Goal: Task Accomplishment & Management: Use online tool/utility

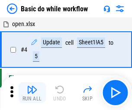
click at [32, 92] on img "button" at bounding box center [32, 89] width 10 height 10
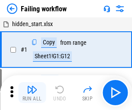
click at [32, 92] on img "button" at bounding box center [32, 89] width 10 height 10
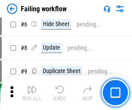
scroll to position [184, 0]
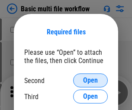
click at [91, 80] on span "Open" at bounding box center [90, 80] width 15 height 7
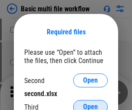
click at [91, 103] on span "Open" at bounding box center [90, 106] width 15 height 7
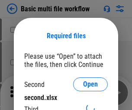
scroll to position [4, 0]
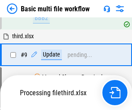
scroll to position [302, 0]
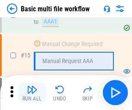
click at [32, 92] on img "button" at bounding box center [32, 89] width 10 height 10
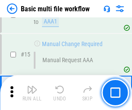
scroll to position [577, 0]
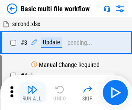
click at [32, 92] on img "button" at bounding box center [32, 89] width 10 height 10
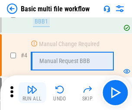
click at [32, 92] on img "button" at bounding box center [32, 89] width 10 height 10
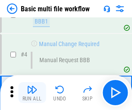
click at [32, 92] on img "button" at bounding box center [32, 89] width 10 height 10
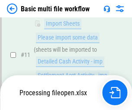
scroll to position [406, 0]
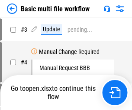
scroll to position [35, 0]
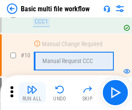
click at [32, 92] on img "button" at bounding box center [32, 89] width 10 height 10
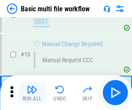
click at [32, 92] on img "button" at bounding box center [32, 89] width 10 height 10
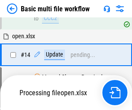
scroll to position [454, 0]
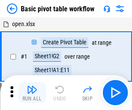
click at [32, 92] on img "button" at bounding box center [32, 89] width 10 height 10
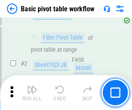
scroll to position [208, 0]
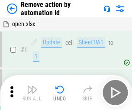
scroll to position [32, 0]
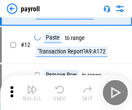
scroll to position [63, 0]
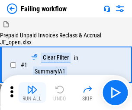
click at [32, 92] on img "button" at bounding box center [32, 89] width 10 height 10
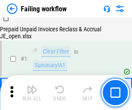
scroll to position [140, 0]
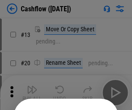
scroll to position [85, 0]
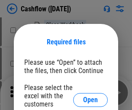
scroll to position [95, 0]
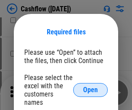
click at [91, 86] on span "Open" at bounding box center [90, 89] width 15 height 7
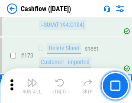
scroll to position [918, 0]
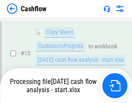
scroll to position [130, 0]
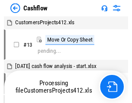
scroll to position [10, 0]
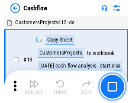
scroll to position [10, 0]
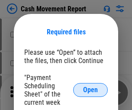
click at [91, 90] on span "Open" at bounding box center [90, 89] width 15 height 7
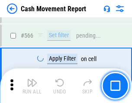
scroll to position [3976, 0]
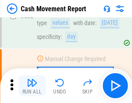
click at [32, 86] on img "button" at bounding box center [32, 83] width 10 height 10
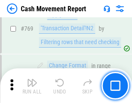
scroll to position [4821, 0]
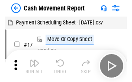
scroll to position [16, 0]
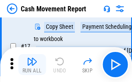
click at [32, 64] on img "button" at bounding box center [32, 61] width 10 height 10
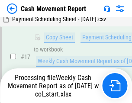
scroll to position [136, 0]
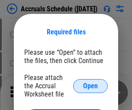
click at [91, 85] on span "Open" at bounding box center [90, 85] width 15 height 7
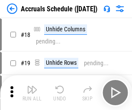
scroll to position [83, 0]
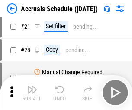
click at [32, 92] on img "button" at bounding box center [32, 89] width 10 height 10
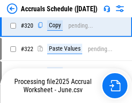
scroll to position [1614, 0]
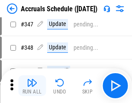
click at [32, 86] on img "button" at bounding box center [32, 83] width 10 height 10
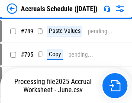
scroll to position [3644, 0]
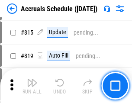
click at [32, 86] on img "button" at bounding box center [32, 83] width 10 height 10
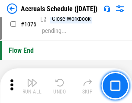
scroll to position [5196, 0]
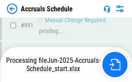
scroll to position [4772, 0]
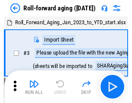
scroll to position [1, 0]
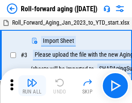
click at [32, 86] on img "button" at bounding box center [32, 83] width 10 height 10
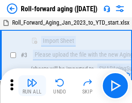
click at [32, 86] on img "button" at bounding box center [32, 83] width 10 height 10
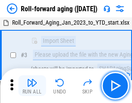
scroll to position [56, 0]
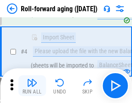
click at [32, 86] on img "button" at bounding box center [32, 83] width 10 height 10
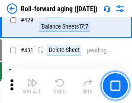
scroll to position [3008, 0]
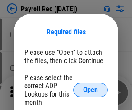
click at [91, 90] on span "Open" at bounding box center [90, 89] width 15 height 7
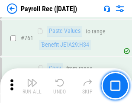
scroll to position [5339, 0]
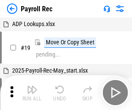
click at [32, 92] on img "button" at bounding box center [32, 89] width 10 height 10
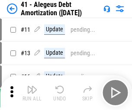
click at [32, 92] on img "button" at bounding box center [32, 89] width 10 height 10
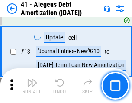
scroll to position [107, 0]
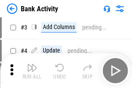
click at [32, 71] on img "button" at bounding box center [32, 67] width 10 height 10
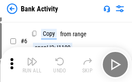
scroll to position [46, 0]
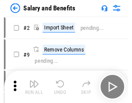
scroll to position [12, 0]
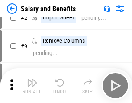
click at [32, 86] on img "button" at bounding box center [32, 83] width 10 height 10
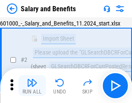
click at [32, 86] on img "button" at bounding box center [32, 83] width 10 height 10
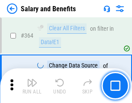
scroll to position [4086, 0]
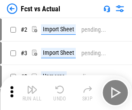
click at [32, 86] on img "button" at bounding box center [32, 89] width 10 height 10
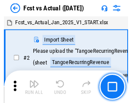
scroll to position [11, 0]
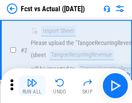
click at [32, 86] on img "button" at bounding box center [32, 83] width 10 height 10
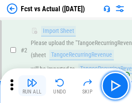
scroll to position [81, 0]
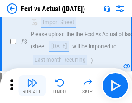
click at [32, 86] on img "button" at bounding box center [32, 83] width 10 height 10
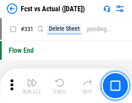
scroll to position [4153, 0]
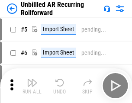
click at [32, 86] on img "button" at bounding box center [32, 83] width 10 height 10
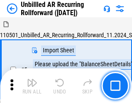
scroll to position [19, 0]
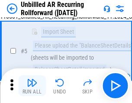
click at [32, 86] on img "button" at bounding box center [32, 83] width 10 height 10
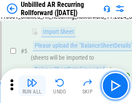
scroll to position [82, 0]
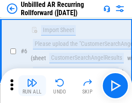
click at [32, 86] on img "button" at bounding box center [32, 83] width 10 height 10
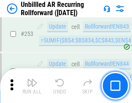
scroll to position [2947, 0]
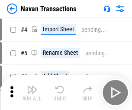
click at [32, 86] on img "button" at bounding box center [32, 89] width 10 height 10
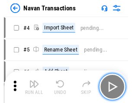
scroll to position [14, 0]
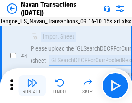
click at [32, 86] on img "button" at bounding box center [32, 83] width 10 height 10
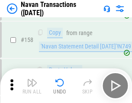
scroll to position [2813, 0]
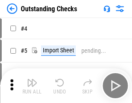
click at [32, 86] on img "button" at bounding box center [32, 83] width 10 height 10
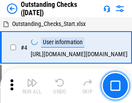
scroll to position [36, 0]
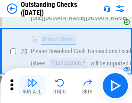
click at [32, 86] on img "button" at bounding box center [32, 83] width 10 height 10
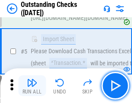
scroll to position [91, 0]
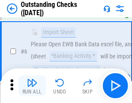
click at [32, 86] on img "button" at bounding box center [32, 83] width 10 height 10
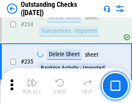
scroll to position [2634, 0]
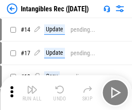
click at [32, 92] on img "button" at bounding box center [32, 89] width 10 height 10
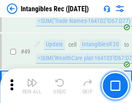
scroll to position [338, 0]
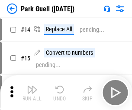
click at [32, 86] on img "button" at bounding box center [32, 89] width 10 height 10
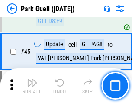
scroll to position [1085, 0]
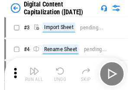
scroll to position [25, 0]
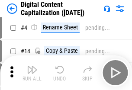
click at [32, 73] on img "button" at bounding box center [32, 70] width 10 height 10
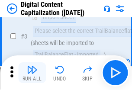
click at [32, 73] on img "button" at bounding box center [32, 70] width 10 height 10
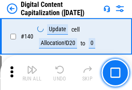
scroll to position [920, 0]
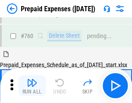
click at [32, 86] on img "button" at bounding box center [32, 83] width 10 height 10
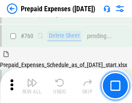
scroll to position [2405, 0]
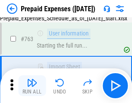
click at [32, 86] on img "button" at bounding box center [32, 83] width 10 height 10
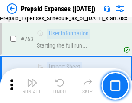
scroll to position [2456, 0]
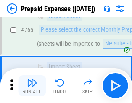
click at [32, 86] on img "button" at bounding box center [32, 83] width 10 height 10
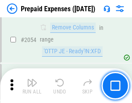
scroll to position [9069, 0]
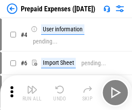
click at [32, 92] on img "button" at bounding box center [32, 89] width 10 height 10
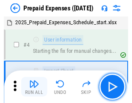
scroll to position [38, 0]
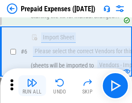
click at [32, 86] on img "button" at bounding box center [32, 83] width 10 height 10
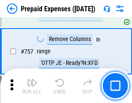
scroll to position [3091, 0]
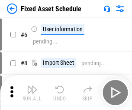
click at [32, 92] on img "button" at bounding box center [32, 89] width 10 height 10
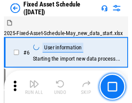
scroll to position [47, 0]
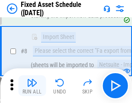
click at [32, 86] on img "button" at bounding box center [32, 83] width 10 height 10
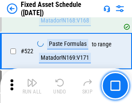
scroll to position [3015, 0]
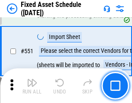
click at [32, 86] on img "button" at bounding box center [32, 83] width 10 height 10
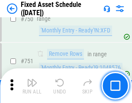
scroll to position [4230, 0]
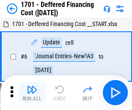
click at [32, 92] on img "button" at bounding box center [32, 89] width 10 height 10
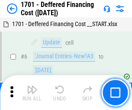
scroll to position [104, 0]
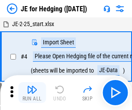
click at [32, 86] on img "button" at bounding box center [32, 89] width 10 height 10
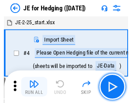
scroll to position [1, 0]
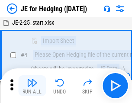
click at [32, 86] on img "button" at bounding box center [32, 83] width 10 height 10
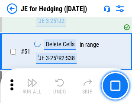
scroll to position [562, 0]
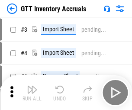
click at [32, 86] on img "button" at bounding box center [32, 89] width 10 height 10
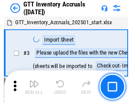
scroll to position [1, 0]
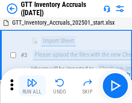
click at [32, 86] on img "button" at bounding box center [32, 83] width 10 height 10
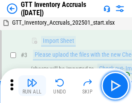
scroll to position [56, 0]
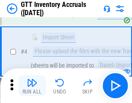
click at [32, 86] on img "button" at bounding box center [32, 83] width 10 height 10
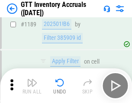
scroll to position [7084, 0]
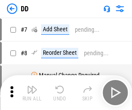
click at [32, 92] on img "button" at bounding box center [32, 89] width 10 height 10
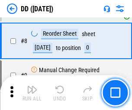
scroll to position [84, 0]
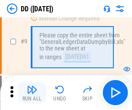
click at [32, 92] on img "button" at bounding box center [32, 89] width 10 height 10
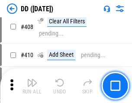
scroll to position [3882, 0]
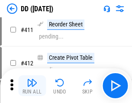
click at [32, 86] on img "button" at bounding box center [32, 83] width 10 height 10
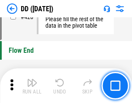
scroll to position [4152, 0]
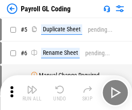
click at [32, 92] on img "button" at bounding box center [32, 89] width 10 height 10
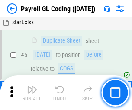
scroll to position [104, 0]
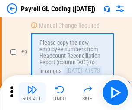
click at [32, 92] on img "button" at bounding box center [32, 89] width 10 height 10
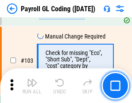
scroll to position [2035, 0]
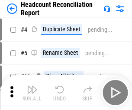
click at [32, 92] on img "button" at bounding box center [32, 89] width 10 height 10
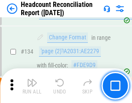
scroll to position [1043, 0]
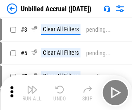
click at [32, 92] on img "button" at bounding box center [32, 89] width 10 height 10
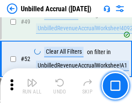
scroll to position [787, 0]
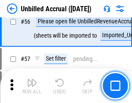
click at [32, 86] on img "button" at bounding box center [32, 83] width 10 height 10
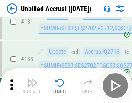
scroll to position [2584, 0]
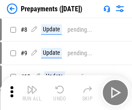
click at [32, 92] on img "button" at bounding box center [32, 89] width 10 height 10
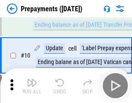
scroll to position [54, 0]
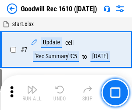
scroll to position [148, 0]
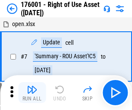
click at [32, 92] on img "button" at bounding box center [32, 89] width 10 height 10
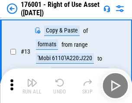
scroll to position [56, 0]
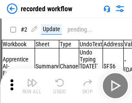
click at [32, 86] on img "button" at bounding box center [32, 83] width 10 height 10
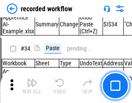
scroll to position [2712, 0]
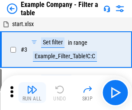
click at [32, 92] on img "button" at bounding box center [32, 89] width 10 height 10
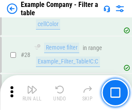
scroll to position [794, 0]
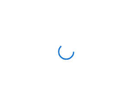
scroll to position [13, 0]
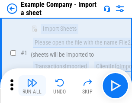
click at [32, 86] on img "button" at bounding box center [32, 83] width 10 height 10
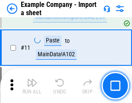
scroll to position [192, 0]
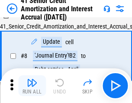
click at [32, 86] on img "button" at bounding box center [32, 83] width 10 height 10
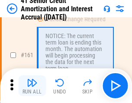
click at [32, 86] on img "button" at bounding box center [32, 83] width 10 height 10
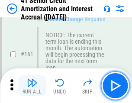
scroll to position [928, 0]
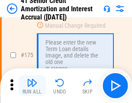
click at [32, 86] on img "button" at bounding box center [32, 83] width 10 height 10
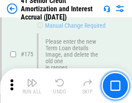
scroll to position [1016, 0]
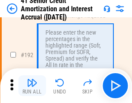
click at [32, 86] on img "button" at bounding box center [32, 83] width 10 height 10
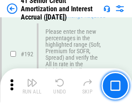
scroll to position [1107, 0]
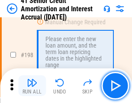
click at [32, 86] on img "button" at bounding box center [32, 83] width 10 height 10
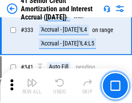
scroll to position [2216, 0]
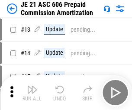
click at [32, 86] on img "button" at bounding box center [32, 89] width 10 height 10
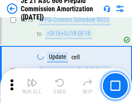
scroll to position [1620, 0]
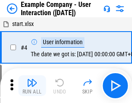
click at [32, 86] on img "button" at bounding box center [32, 83] width 10 height 10
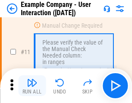
click at [32, 86] on img "button" at bounding box center [32, 83] width 10 height 10
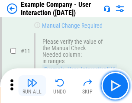
scroll to position [188, 0]
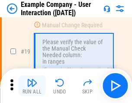
click at [32, 86] on img "button" at bounding box center [32, 83] width 10 height 10
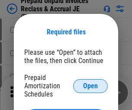
click at [91, 85] on span "Open" at bounding box center [90, 85] width 15 height 7
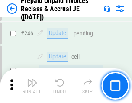
scroll to position [1171, 0]
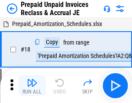
click at [32, 86] on img "button" at bounding box center [32, 83] width 10 height 10
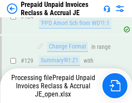
scroll to position [755, 0]
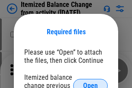
click at [91, 82] on span "Open" at bounding box center [90, 85] width 15 height 7
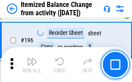
scroll to position [1670, 0]
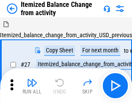
scroll to position [13, 0]
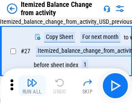
click at [32, 86] on img "button" at bounding box center [32, 83] width 10 height 10
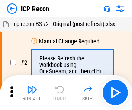
scroll to position [4, 0]
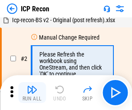
click at [32, 92] on img "button" at bounding box center [32, 89] width 10 height 10
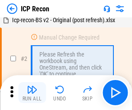
click at [32, 92] on img "button" at bounding box center [32, 89] width 10 height 10
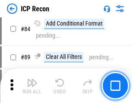
scroll to position [850, 0]
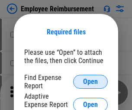
click at [91, 82] on span "Open" at bounding box center [90, 81] width 15 height 7
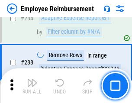
scroll to position [2358, 0]
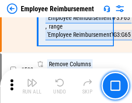
click at [32, 86] on img "button" at bounding box center [32, 83] width 10 height 10
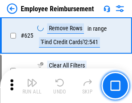
scroll to position [5194, 0]
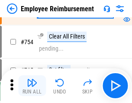
click at [32, 86] on img "button" at bounding box center [32, 83] width 10 height 10
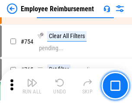
click at [32, 86] on img "button" at bounding box center [32, 83] width 10 height 10
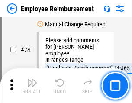
scroll to position [6087, 0]
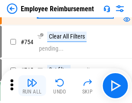
click at [32, 86] on img "button" at bounding box center [32, 83] width 10 height 10
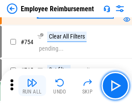
click at [32, 86] on img "button" at bounding box center [32, 83] width 10 height 10
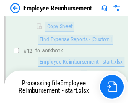
scroll to position [177, 0]
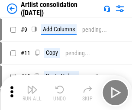
click at [32, 92] on img "button" at bounding box center [32, 89] width 10 height 10
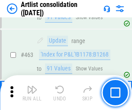
scroll to position [3799, 0]
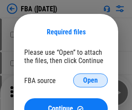
click at [91, 80] on span "Open" at bounding box center [90, 80] width 15 height 7
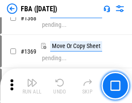
scroll to position [9317, 0]
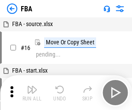
scroll to position [9, 0]
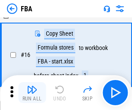
click at [32, 92] on img "button" at bounding box center [32, 89] width 10 height 10
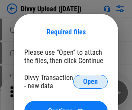
click at [91, 82] on span "Open" at bounding box center [90, 81] width 15 height 7
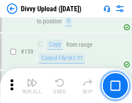
scroll to position [898, 0]
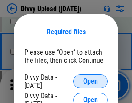
click at [91, 82] on span "Open" at bounding box center [90, 81] width 15 height 7
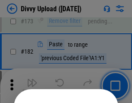
scroll to position [974, 0]
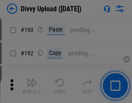
scroll to position [1095, 0]
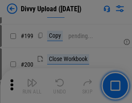
scroll to position [1261, 0]
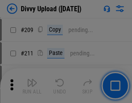
scroll to position [1474, 0]
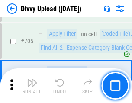
scroll to position [5935, 0]
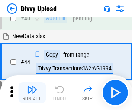
click at [32, 92] on img "button" at bounding box center [32, 89] width 10 height 10
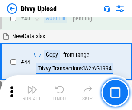
scroll to position [95, 0]
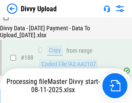
scroll to position [1021, 0]
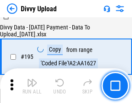
scroll to position [1212, 0]
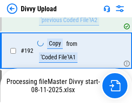
scroll to position [1162, 0]
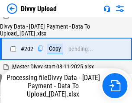
scroll to position [1404, 0]
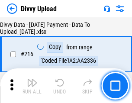
scroll to position [1786, 0]
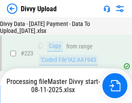
scroll to position [1978, 0]
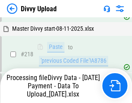
scroll to position [1927, 0]
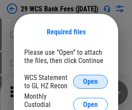
click at [91, 82] on span "Open" at bounding box center [90, 81] width 15 height 7
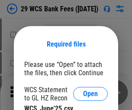
scroll to position [12, 0]
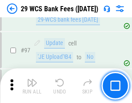
scroll to position [845, 0]
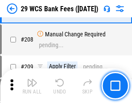
click at [32, 86] on img "button" at bounding box center [32, 83] width 10 height 10
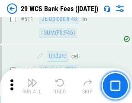
scroll to position [4365, 0]
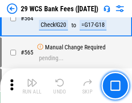
click at [32, 86] on img "button" at bounding box center [32, 83] width 10 height 10
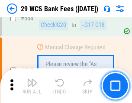
scroll to position [4692, 0]
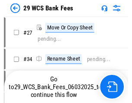
scroll to position [1, 0]
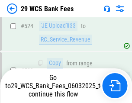
scroll to position [4632, 0]
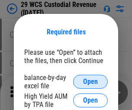
click at [91, 82] on span "Open" at bounding box center [90, 81] width 15 height 7
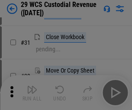
scroll to position [186, 0]
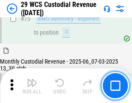
scroll to position [906, 0]
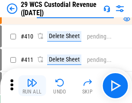
click at [32, 86] on img "button" at bounding box center [32, 83] width 10 height 10
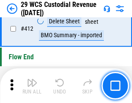
scroll to position [4143, 0]
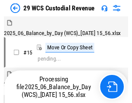
scroll to position [21, 0]
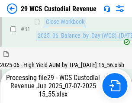
scroll to position [446, 0]
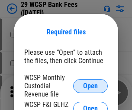
click at [91, 85] on span "Open" at bounding box center [90, 85] width 15 height 7
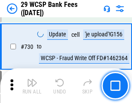
scroll to position [4372, 0]
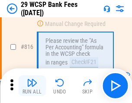
click at [32, 86] on img "button" at bounding box center [32, 83] width 10 height 10
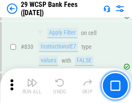
scroll to position [5505, 0]
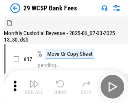
scroll to position [21, 0]
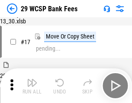
click at [32, 86] on img "button" at bounding box center [32, 83] width 10 height 10
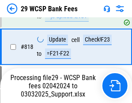
scroll to position [5386, 0]
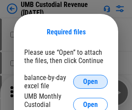
click at [91, 82] on span "Open" at bounding box center [90, 81] width 15 height 7
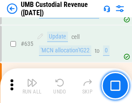
scroll to position [4540, 0]
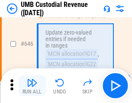
click at [32, 86] on img "button" at bounding box center [32, 83] width 10 height 10
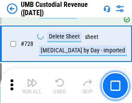
scroll to position [5352, 0]
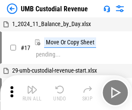
scroll to position [7, 0]
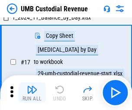
click at [32, 92] on img "button" at bounding box center [32, 89] width 10 height 10
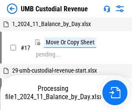
scroll to position [7, 0]
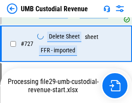
scroll to position [5295, 0]
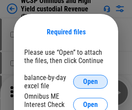
click at [91, 82] on span "Open" at bounding box center [90, 81] width 15 height 7
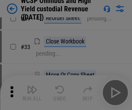
scroll to position [198, 0]
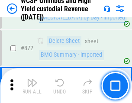
scroll to position [7343, 0]
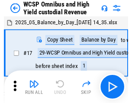
scroll to position [5, 0]
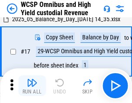
click at [32, 86] on img "button" at bounding box center [32, 83] width 10 height 10
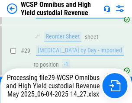
scroll to position [180, 0]
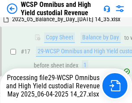
scroll to position [180, 0]
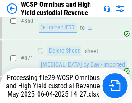
scroll to position [7323, 0]
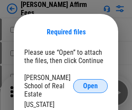
click at [91, 82] on span "Open" at bounding box center [90, 85] width 15 height 7
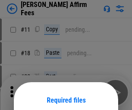
scroll to position [68, 0]
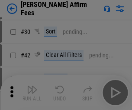
scroll to position [177, 0]
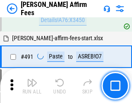
scroll to position [2359, 0]
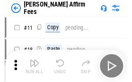
scroll to position [9, 0]
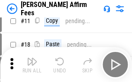
click at [32, 64] on img "button" at bounding box center [32, 61] width 10 height 10
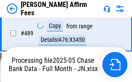
scroll to position [2275, 0]
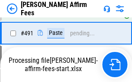
scroll to position [2326, 0]
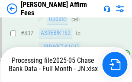
scroll to position [2245, 0]
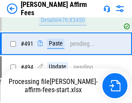
scroll to position [2315, 0]
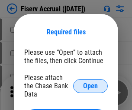
click at [91, 82] on span "Open" at bounding box center [90, 85] width 15 height 7
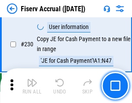
scroll to position [2749, 0]
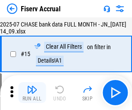
click at [32, 92] on img "button" at bounding box center [32, 89] width 10 height 10
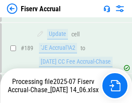
scroll to position [2230, 0]
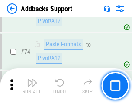
scroll to position [632, 0]
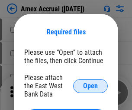
click at [91, 85] on span "Open" at bounding box center [90, 85] width 15 height 7
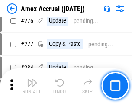
scroll to position [2258, 0]
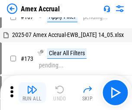
click at [32, 92] on img "button" at bounding box center [32, 89] width 10 height 10
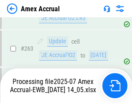
scroll to position [2427, 0]
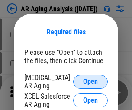
click at [91, 80] on span "Open" at bounding box center [90, 81] width 15 height 7
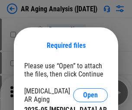
scroll to position [13, 0]
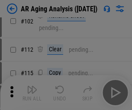
scroll to position [119, 0]
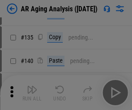
scroll to position [261, 0]
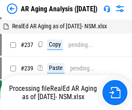
scroll to position [9, 0]
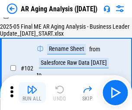
click at [32, 92] on img "button" at bounding box center [32, 89] width 10 height 10
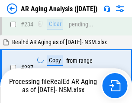
scroll to position [1345, 0]
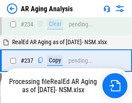
scroll to position [1335, 0]
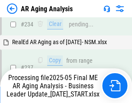
scroll to position [1335, 0]
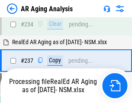
scroll to position [1335, 0]
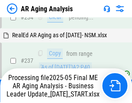
scroll to position [1335, 0]
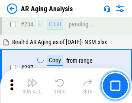
scroll to position [1335, 0]
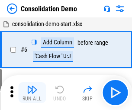
click at [32, 92] on img "button" at bounding box center [32, 89] width 10 height 10
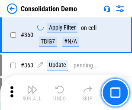
scroll to position [2908, 0]
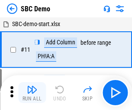
click at [32, 92] on img "button" at bounding box center [32, 89] width 10 height 10
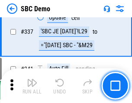
scroll to position [2282, 0]
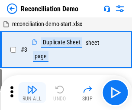
click at [32, 92] on img "button" at bounding box center [32, 89] width 10 height 10
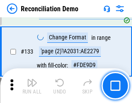
scroll to position [1030, 0]
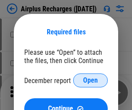
click at [91, 80] on span "Open" at bounding box center [90, 80] width 15 height 7
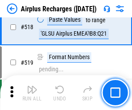
scroll to position [3733, 0]
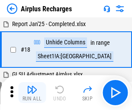
click at [32, 92] on img "button" at bounding box center [32, 89] width 10 height 10
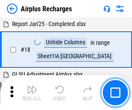
scroll to position [38, 0]
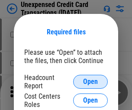
click at [91, 82] on span "Open" at bounding box center [90, 81] width 15 height 7
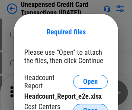
click at [91, 107] on span "Open" at bounding box center [90, 110] width 15 height 7
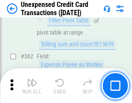
scroll to position [2231, 0]
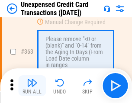
click at [32, 86] on img "button" at bounding box center [32, 83] width 10 height 10
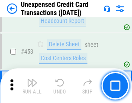
scroll to position [2959, 0]
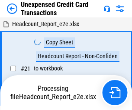
scroll to position [13, 0]
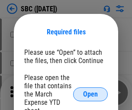
click at [91, 94] on span "Open" at bounding box center [90, 94] width 15 height 7
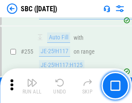
scroll to position [1695, 0]
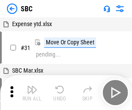
scroll to position [9, 0]
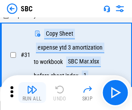
click at [32, 92] on img "button" at bounding box center [32, 89] width 10 height 10
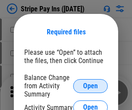
click at [91, 85] on span "Open" at bounding box center [90, 85] width 15 height 7
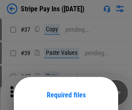
scroll to position [63, 0]
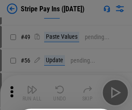
scroll to position [157, 0]
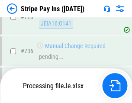
scroll to position [4568, 0]
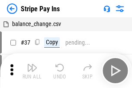
click at [32, 71] on img "button" at bounding box center [32, 67] width 10 height 10
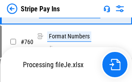
scroll to position [4549, 0]
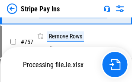
scroll to position [4549, 0]
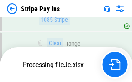
scroll to position [4493, 0]
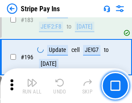
scroll to position [1174, 0]
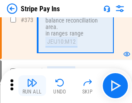
click at [32, 86] on img "button" at bounding box center [32, 83] width 10 height 10
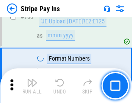
scroll to position [4538, 0]
